Goal: Task Accomplishment & Management: Manage account settings

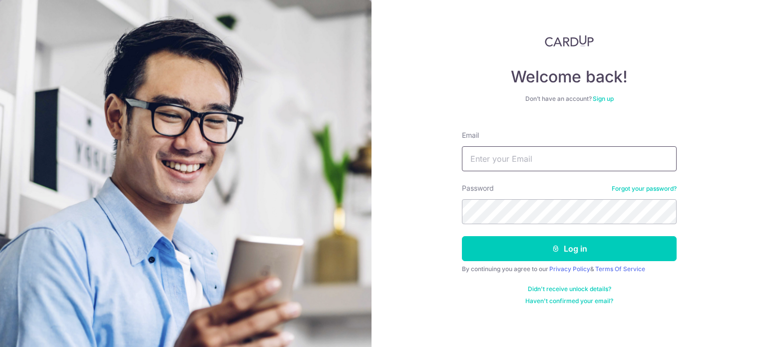
click at [543, 156] on input "Email" at bounding box center [569, 158] width 215 height 25
type input "[EMAIL_ADDRESS][DOMAIN_NAME]"
click at [462, 236] on button "Log in" at bounding box center [569, 248] width 215 height 25
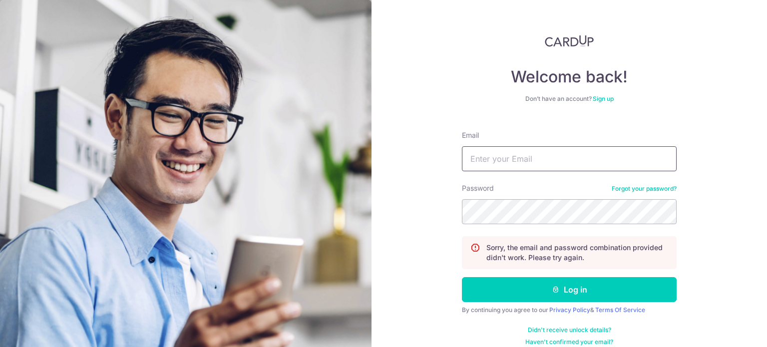
click at [536, 165] on input "Email" at bounding box center [569, 158] width 215 height 25
type input "[EMAIL_ADDRESS][DOMAIN_NAME]"
click at [462, 277] on button "Log in" at bounding box center [569, 289] width 215 height 25
click at [533, 163] on input "Email" at bounding box center [569, 158] width 215 height 25
type input "[EMAIL_ADDRESS][DOMAIN_NAME]"
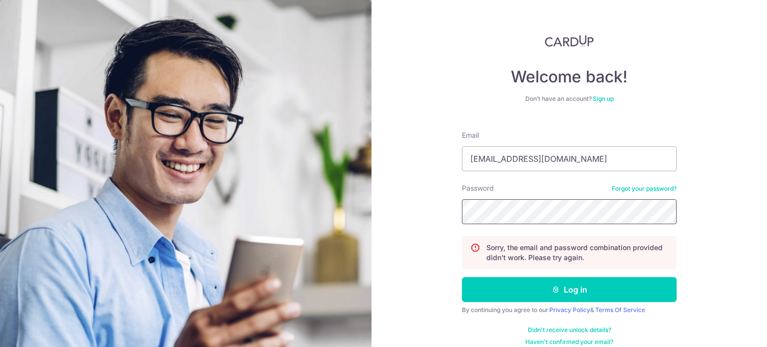
click at [462, 277] on button "Log in" at bounding box center [569, 289] width 215 height 25
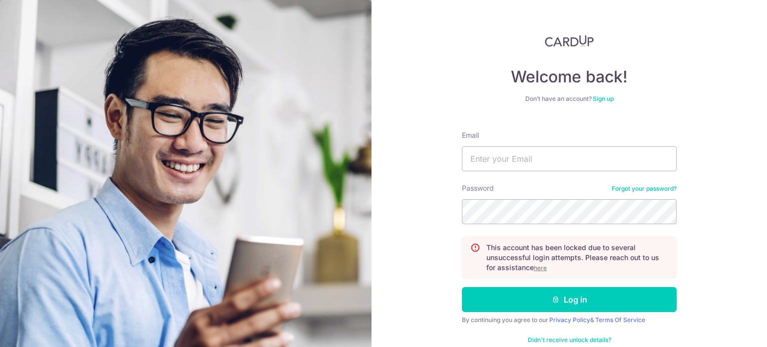
click at [632, 189] on link "Forgot your password?" at bounding box center [643, 189] width 65 height 8
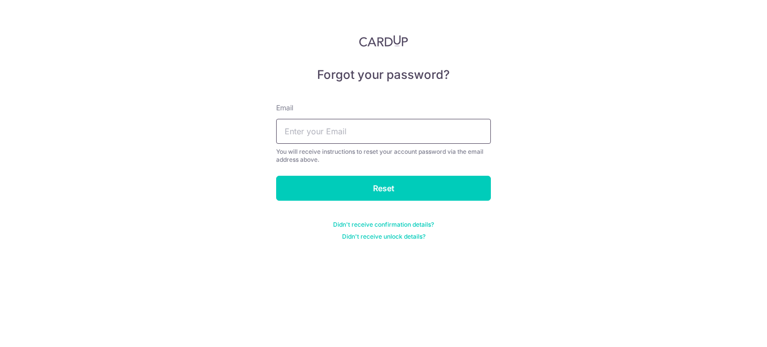
click at [353, 135] on input "text" at bounding box center [383, 131] width 215 height 25
type input "[EMAIL_ADDRESS][DOMAIN_NAME]"
click at [276, 176] on input "Reset" at bounding box center [383, 188] width 215 height 25
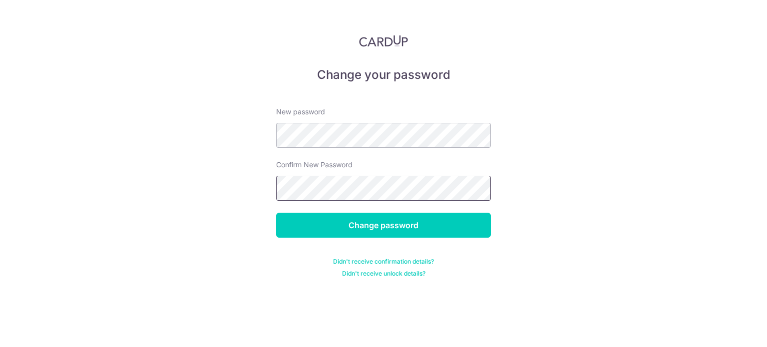
click at [276, 213] on input "Change password" at bounding box center [383, 225] width 215 height 25
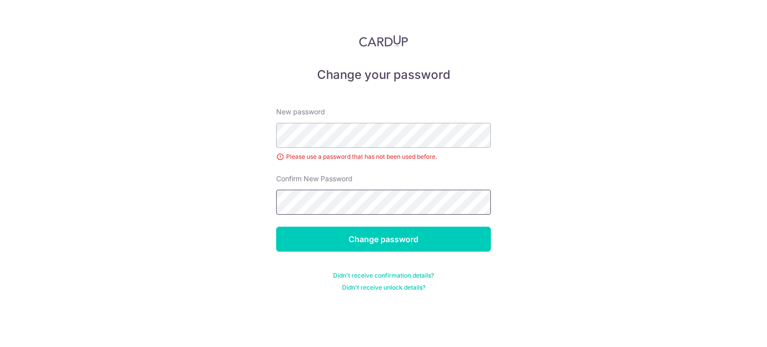
click at [276, 227] on input "Change password" at bounding box center [383, 239] width 215 height 25
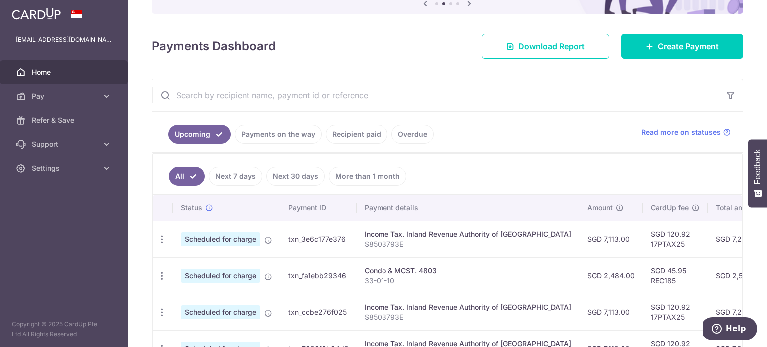
scroll to position [183, 0]
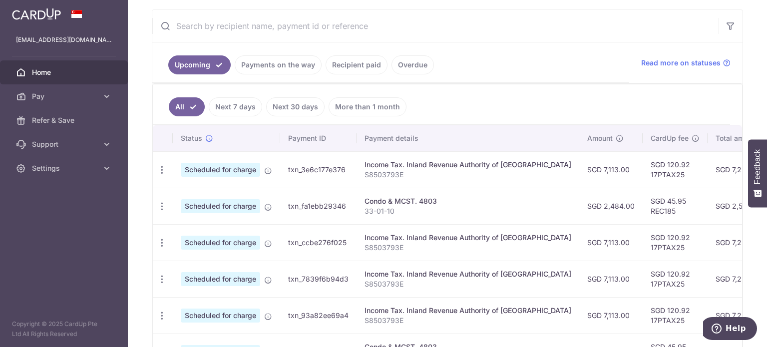
drag, startPoint x: 763, startPoint y: 155, endPoint x: 762, endPoint y: 207, distance: 51.9
click at [762, 207] on button "Feedback" at bounding box center [757, 173] width 19 height 68
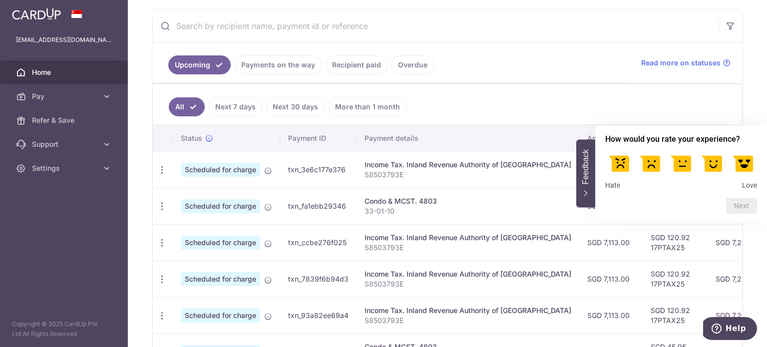
click at [582, 194] on div "Feedback - Hide survey" at bounding box center [586, 194] width 8 height 8
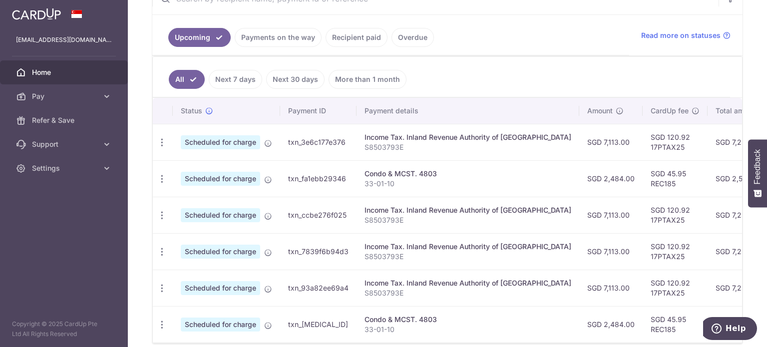
scroll to position [213, 0]
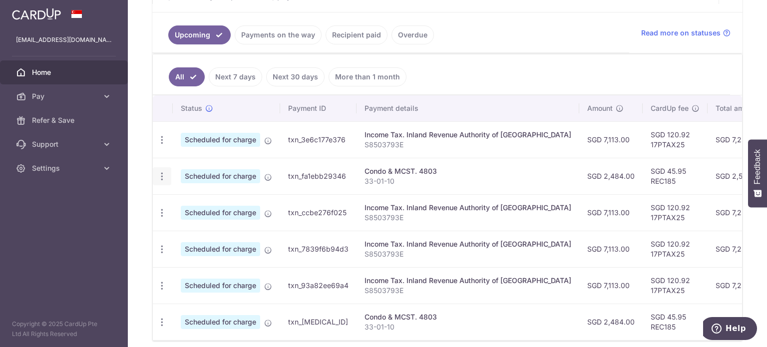
click at [162, 172] on icon "button" at bounding box center [162, 176] width 10 height 10
click at [194, 200] on span "Update payment" at bounding box center [215, 204] width 68 height 12
radio input "true"
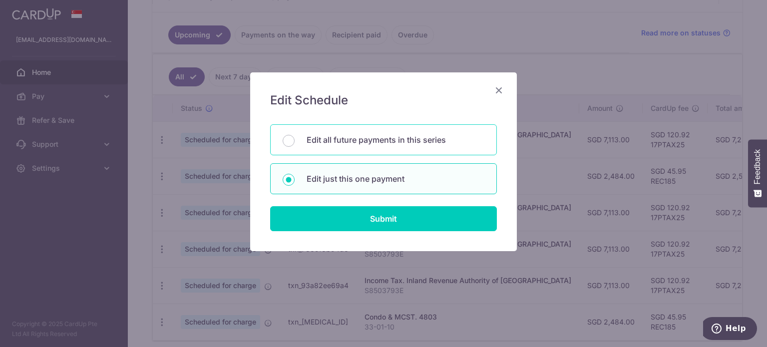
click at [384, 134] on p "Edit all future payments in this series" at bounding box center [395, 140] width 178 height 12
click at [295, 135] on input "Edit all future payments in this series" at bounding box center [289, 141] width 12 height 12
radio input "true"
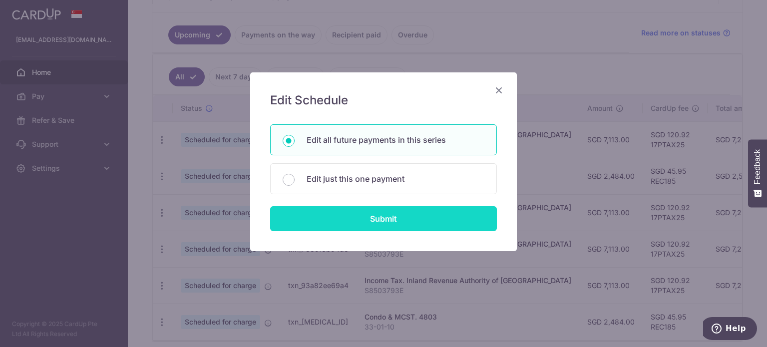
click at [414, 217] on input "Submit" at bounding box center [383, 218] width 227 height 25
radio input "true"
type input "2,484.00"
type input "33-01-10"
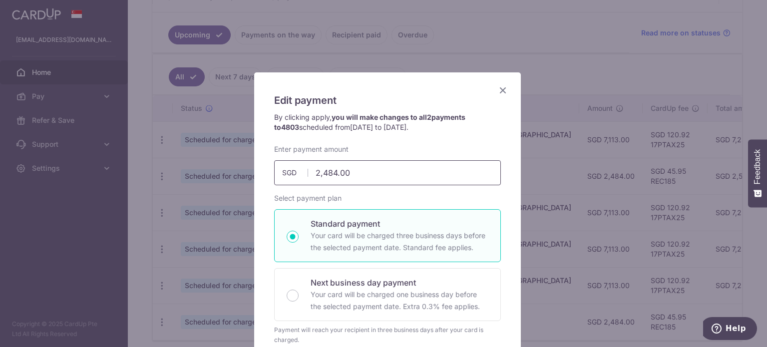
click at [442, 170] on input "2,484.00" at bounding box center [387, 172] width 227 height 25
type input "2,754.00"
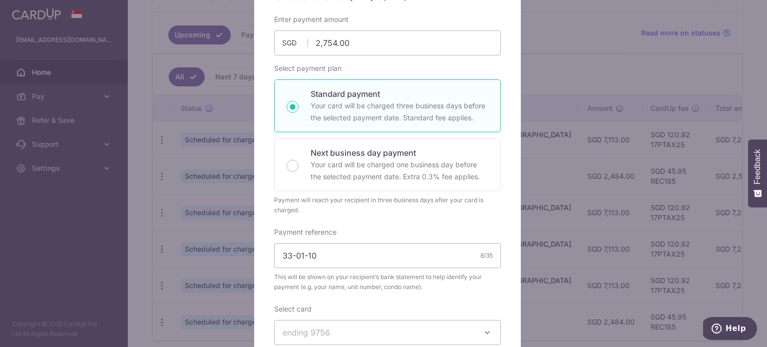
scroll to position [184, 0]
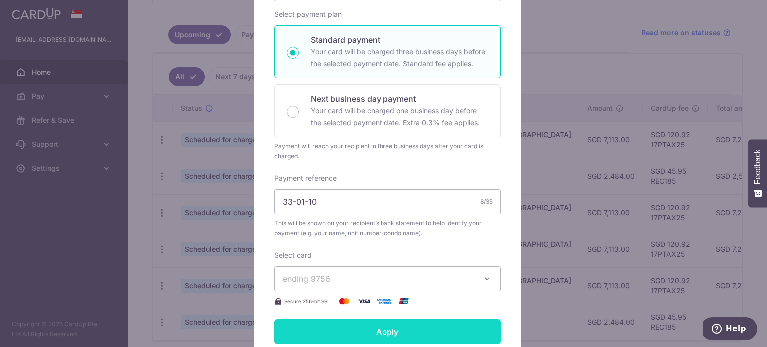
click at [421, 336] on input "Apply" at bounding box center [387, 331] width 227 height 25
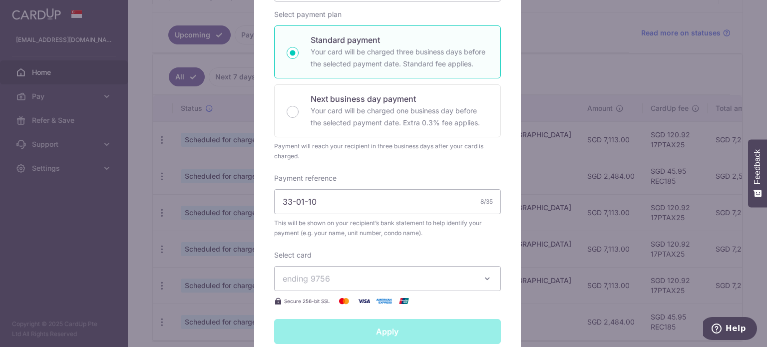
type input "Successfully Applied"
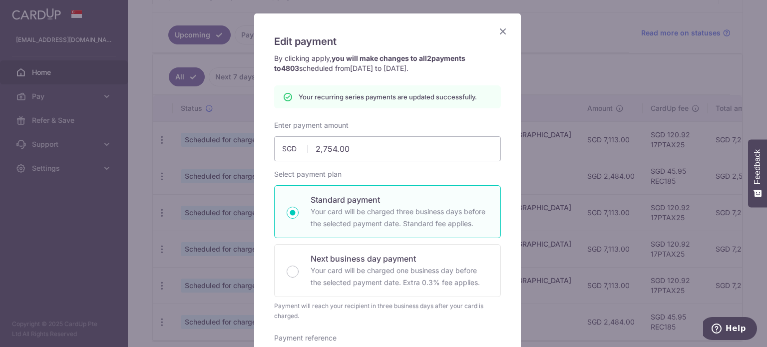
scroll to position [0, 0]
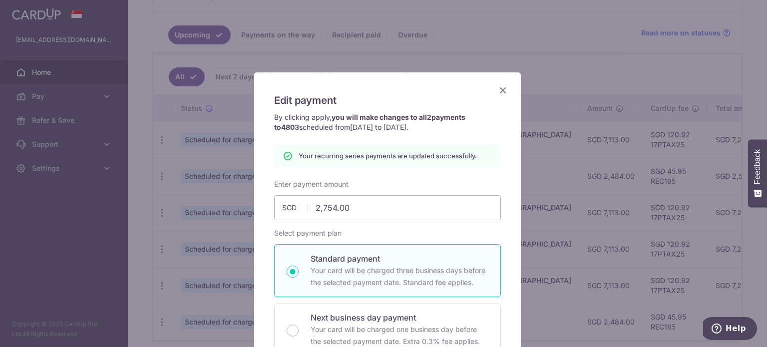
click at [499, 91] on icon "Close" at bounding box center [503, 90] width 12 height 12
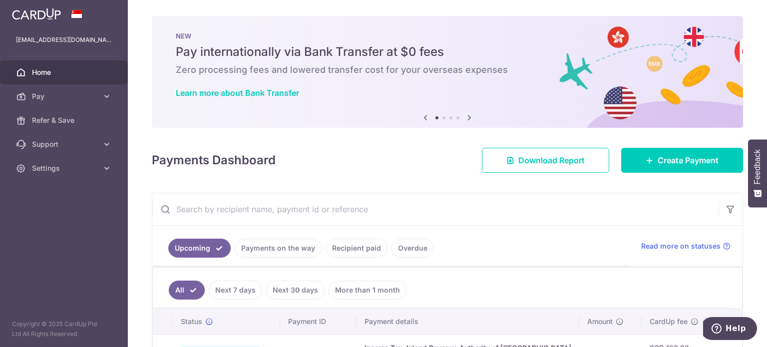
click at [685, 19] on div "NEW Pay internationally via Bank Transfer at $0 fees Zero processing fees and l…" at bounding box center [447, 66] width 591 height 100
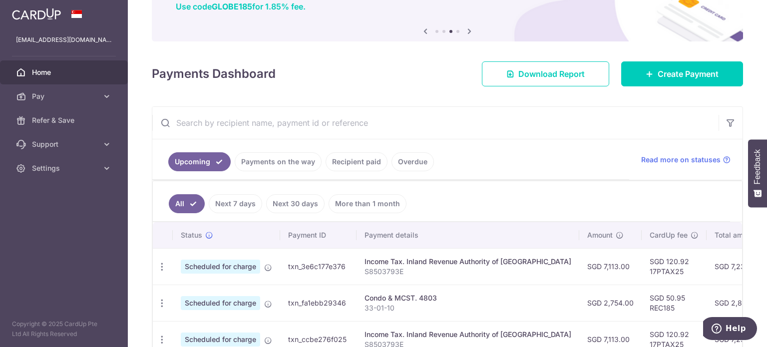
scroll to position [8, 0]
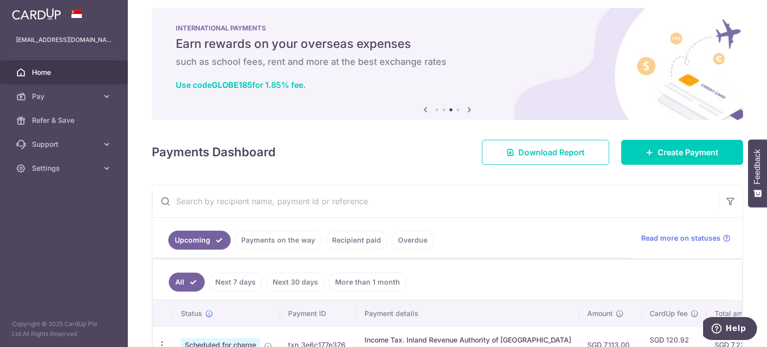
click at [422, 105] on icon at bounding box center [425, 109] width 12 height 12
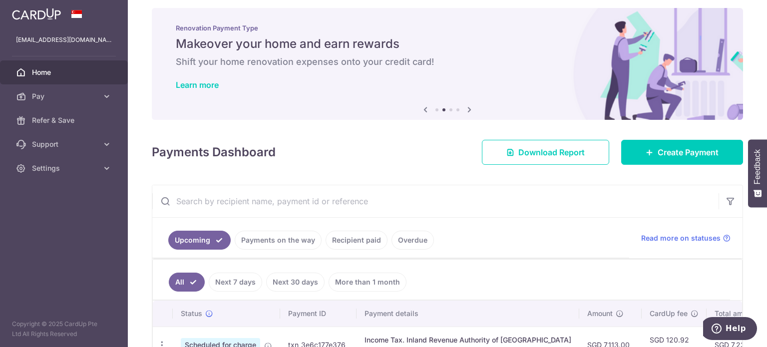
click at [422, 105] on icon at bounding box center [425, 109] width 12 height 12
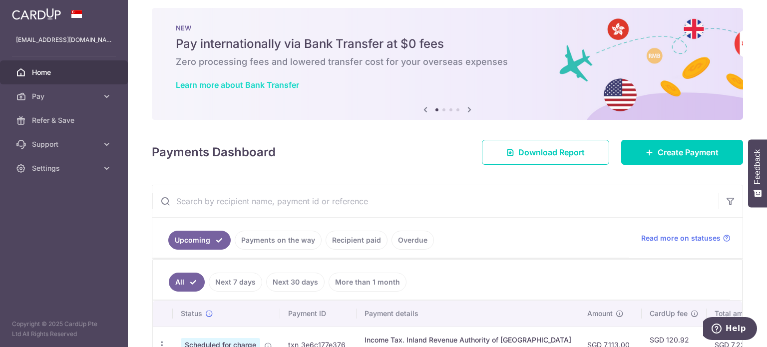
click at [291, 85] on link "Learn more about Bank Transfer" at bounding box center [237, 85] width 123 height 10
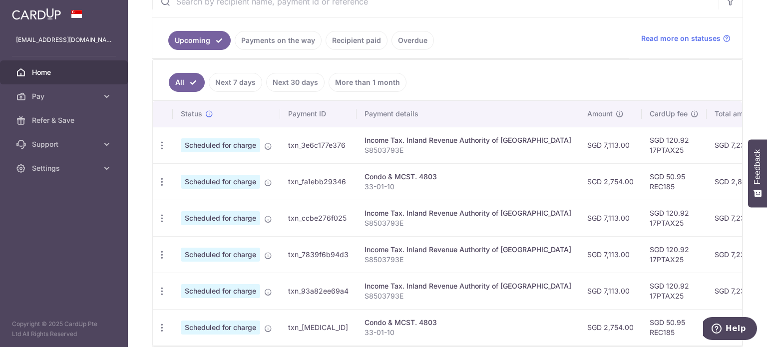
scroll to position [0, 0]
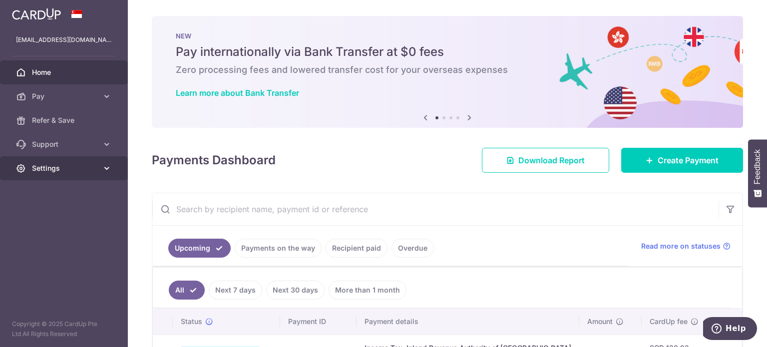
click at [106, 165] on icon at bounding box center [107, 168] width 10 height 10
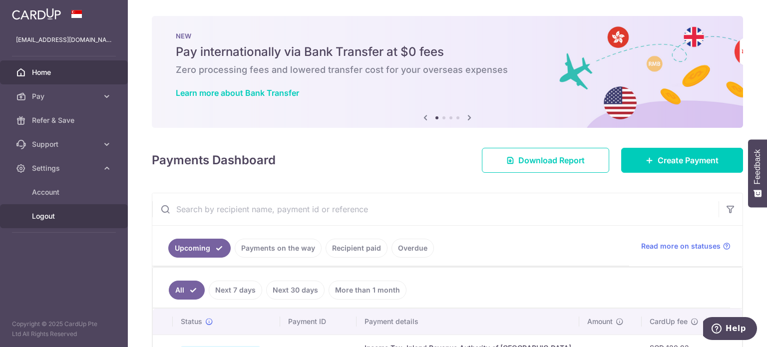
click at [50, 213] on span "Logout" at bounding box center [65, 216] width 66 height 10
